Goal: Task Accomplishment & Management: Manage account settings

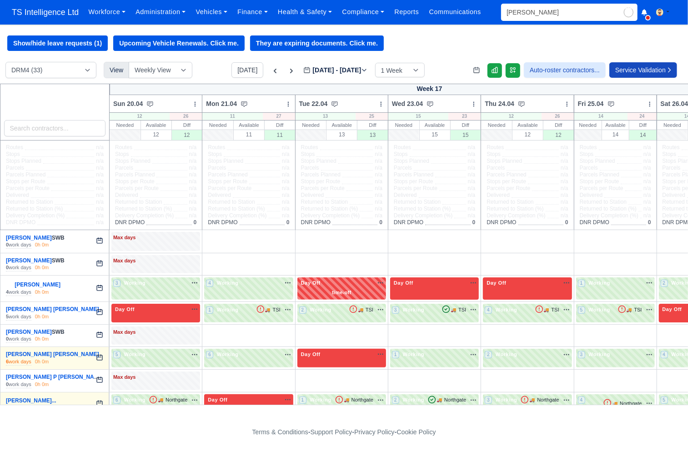
type input "[PERSON_NAME]"
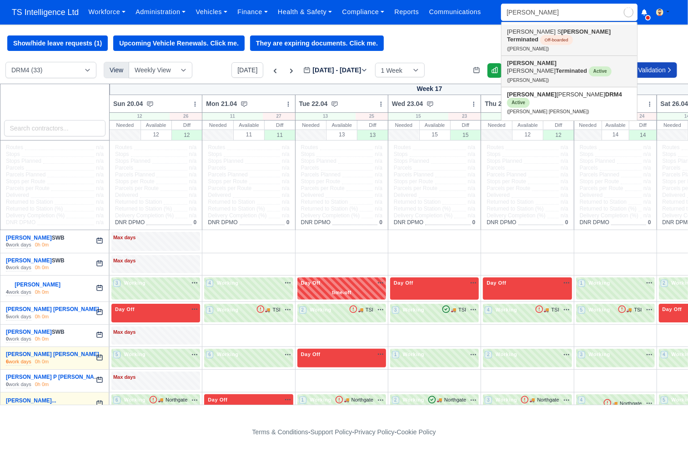
type input "[PERSON_NAME]"
click at [522, 91] on strong "Thomas" at bounding box center [532, 94] width 50 height 7
type input "[PERSON_NAME] [PERSON_NAME]"
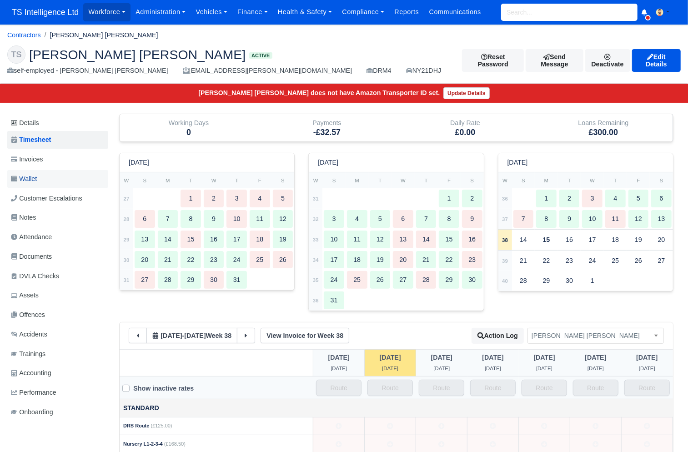
click at [56, 180] on link "Wallet" at bounding box center [57, 179] width 101 height 18
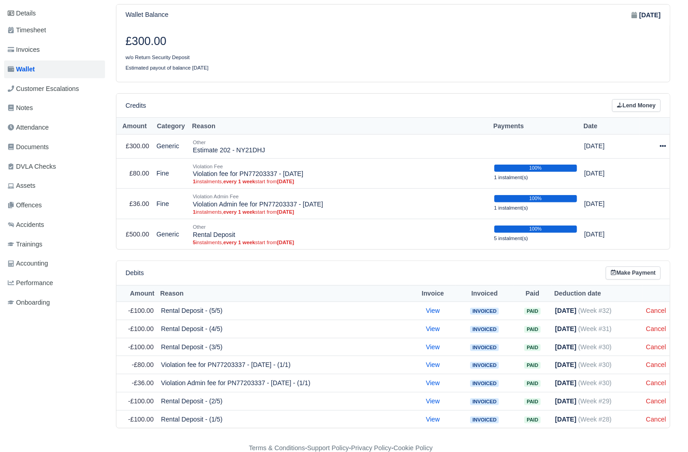
scroll to position [0, 3]
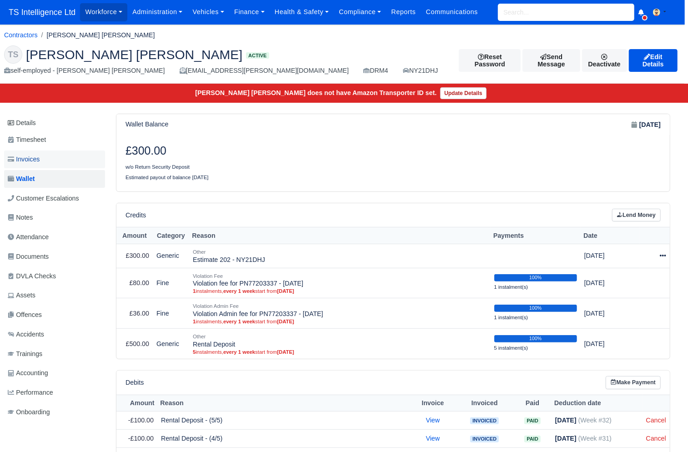
drag, startPoint x: 26, startPoint y: 161, endPoint x: 32, endPoint y: 161, distance: 6.4
click at [26, 161] on span "Invoices" at bounding box center [24, 159] width 32 height 10
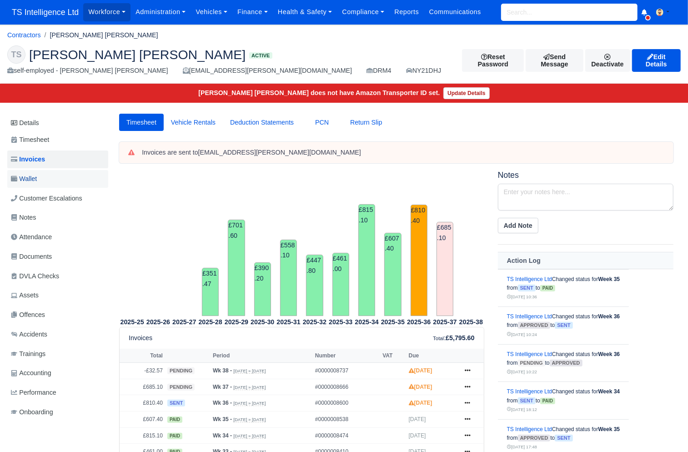
click at [36, 174] on span "Wallet" at bounding box center [24, 179] width 26 height 10
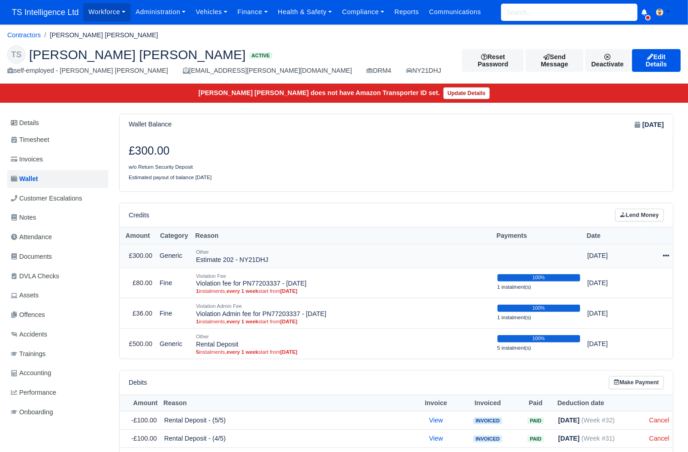
click at [666, 258] on icon at bounding box center [666, 255] width 6 height 6
click at [633, 295] on link "Schedule" at bounding box center [625, 298] width 81 height 14
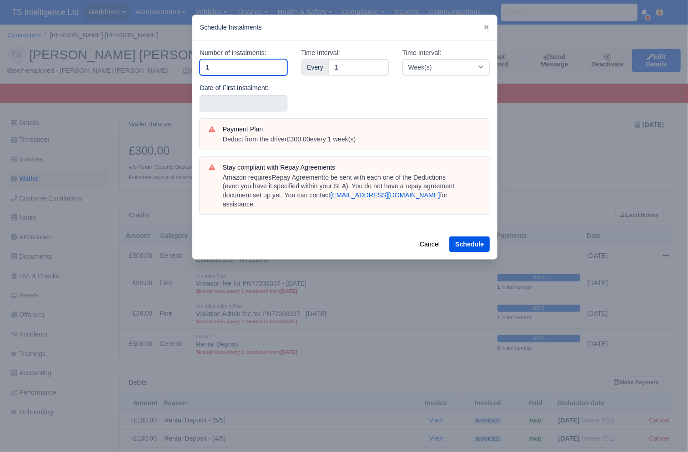
click at [221, 65] on input "1" at bounding box center [244, 67] width 88 height 16
type input "3"
click at [219, 101] on input "text" at bounding box center [244, 103] width 88 height 16
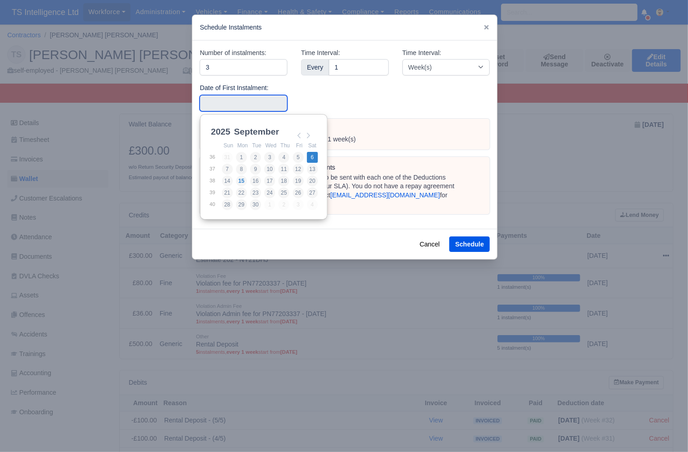
type input "2025-09-06"
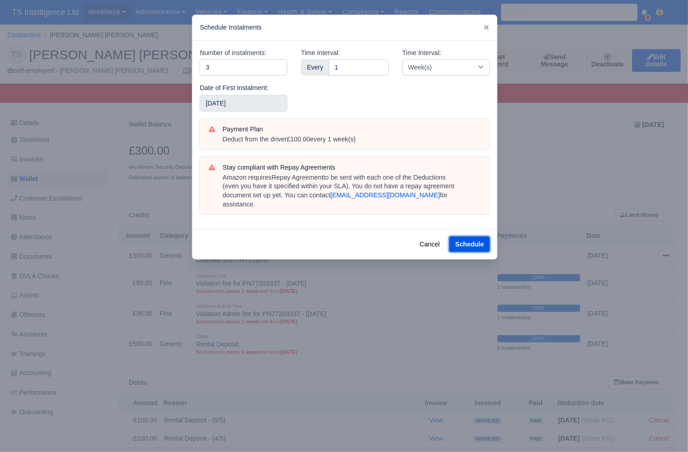
click at [476, 236] on button "Schedule" at bounding box center [469, 243] width 40 height 15
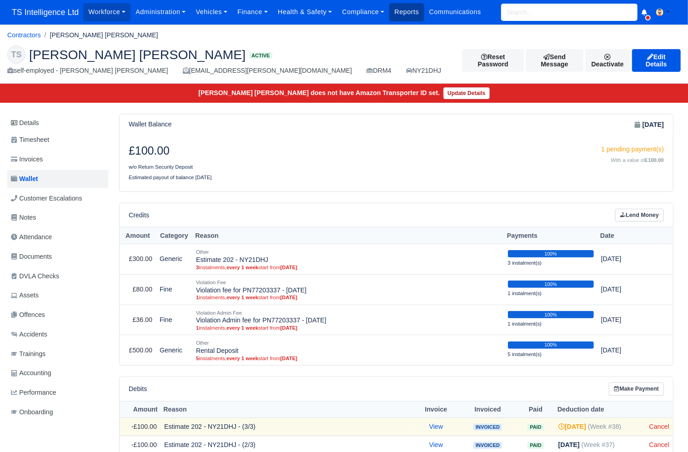
drag, startPoint x: 410, startPoint y: 9, endPoint x: 411, endPoint y: 14, distance: 5.1
click at [410, 9] on link "Reports" at bounding box center [406, 12] width 35 height 18
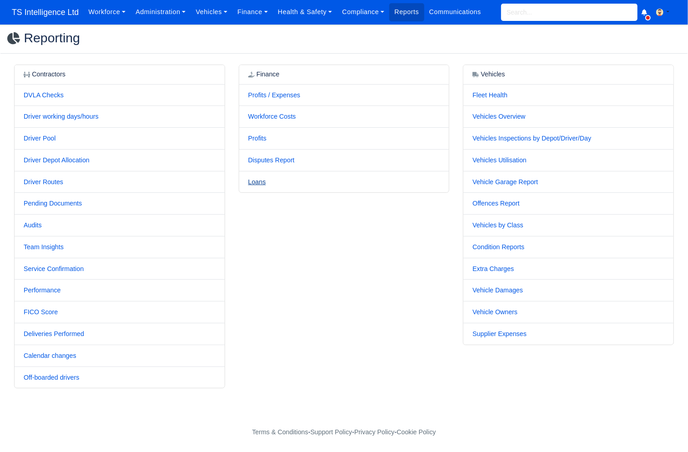
click at [257, 183] on link "Loans" at bounding box center [257, 181] width 18 height 7
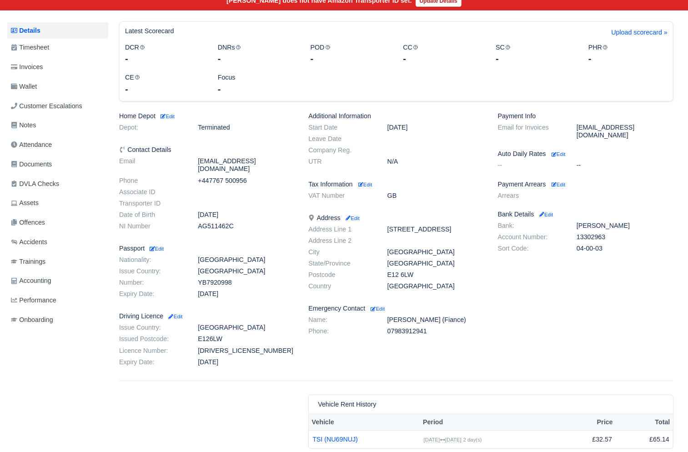
scroll to position [21, 0]
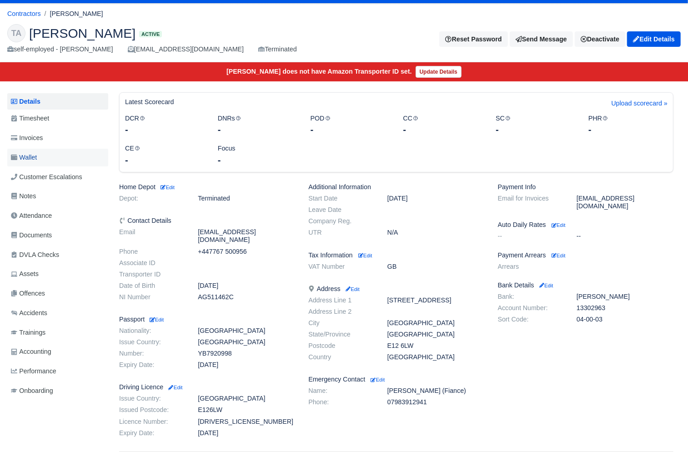
click at [33, 160] on span "Wallet" at bounding box center [24, 157] width 26 height 10
